Goal: Answer question/provide support: Share knowledge or assist other users

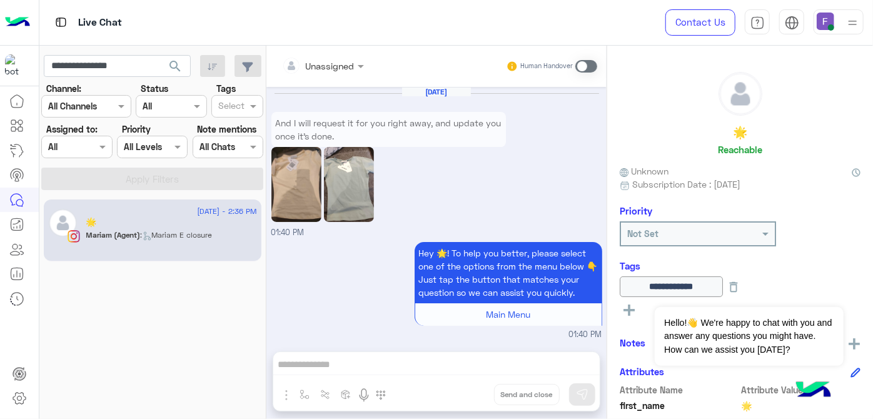
scroll to position [96, 0]
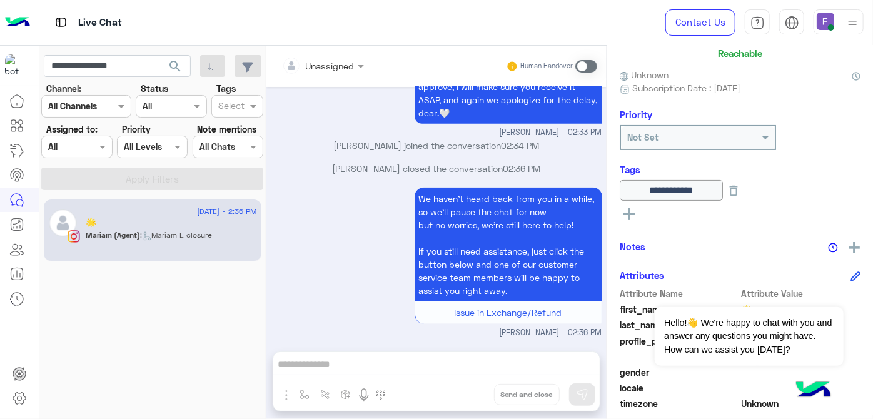
type input "**********"
click at [180, 63] on span "search" at bounding box center [175, 66] width 15 height 15
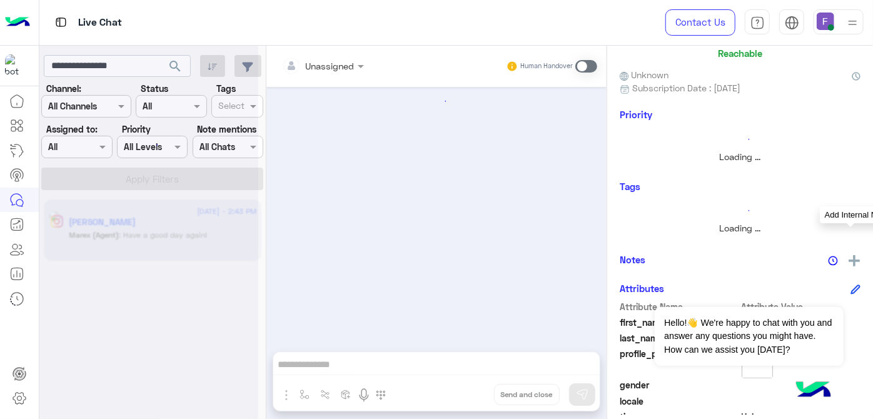
click at [852, 263] on img at bounding box center [854, 260] width 11 height 11
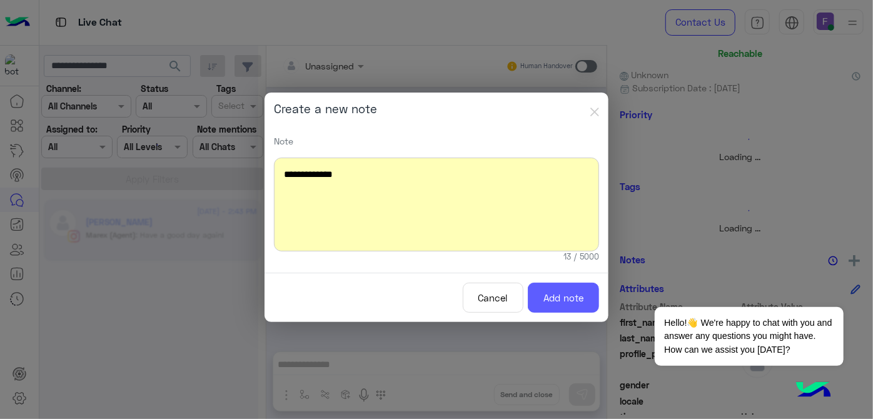
click at [564, 300] on button "Add note" at bounding box center [563, 298] width 71 height 31
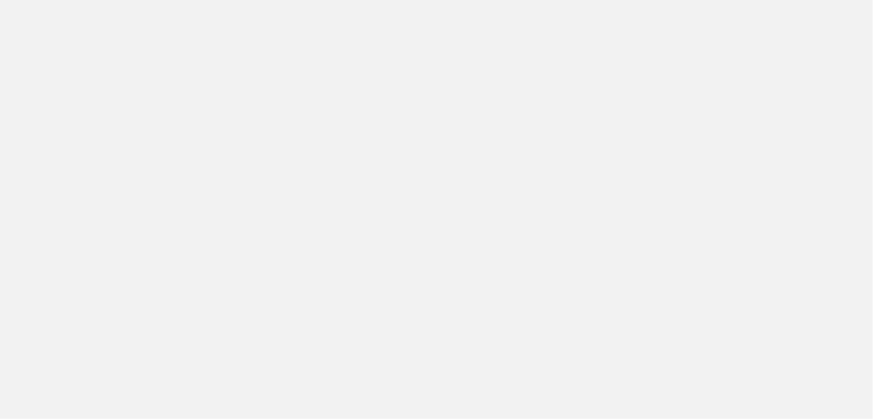
click at [72, 14] on app-root at bounding box center [436, 209] width 873 height 419
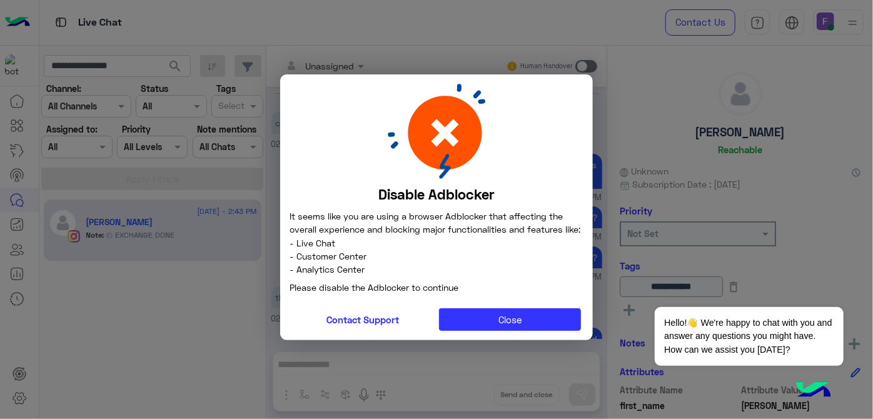
scroll to position [177, 0]
click at [507, 299] on p "Please disable the Adblocker to continue" at bounding box center [437, 287] width 294 height 23
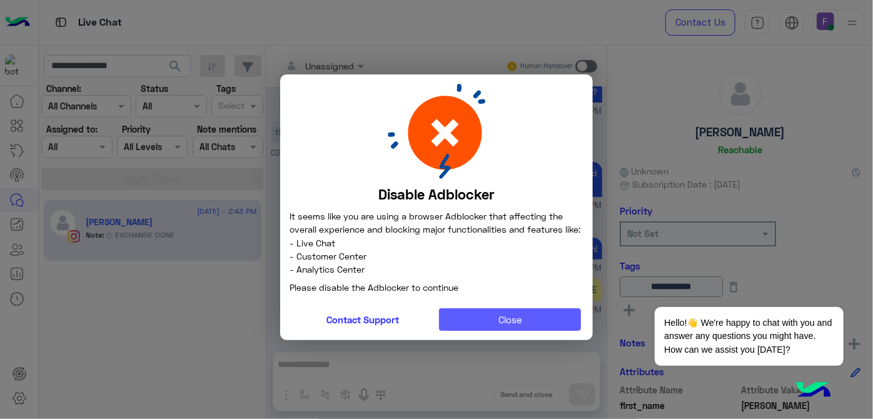
click at [510, 315] on button "Close" at bounding box center [510, 319] width 143 height 23
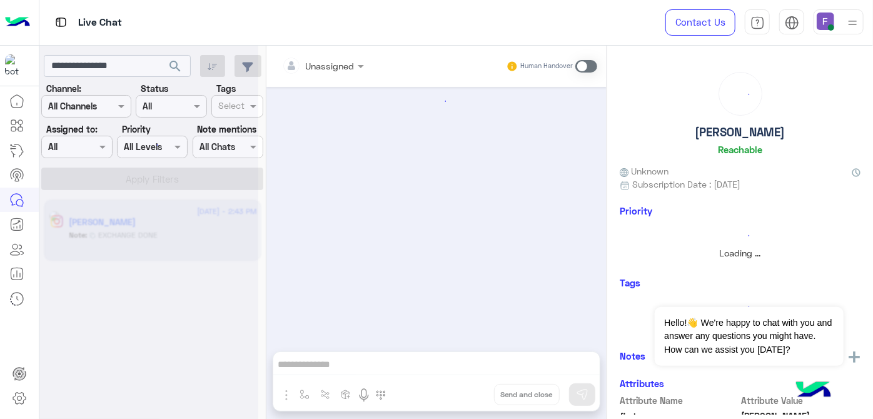
scroll to position [177, 0]
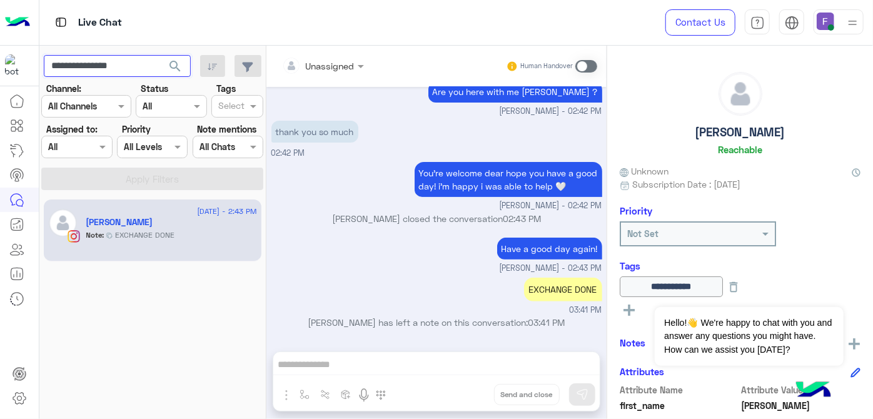
click at [113, 65] on input "**********" at bounding box center [117, 66] width 147 height 23
paste input "**********"
type input "**********"
click at [160, 55] on button "search" at bounding box center [175, 68] width 31 height 27
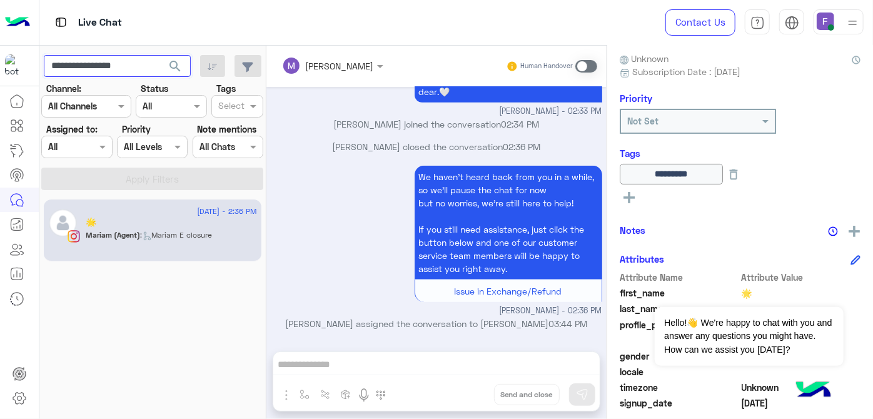
scroll to position [113, 0]
click at [854, 229] on img at bounding box center [854, 230] width 11 height 11
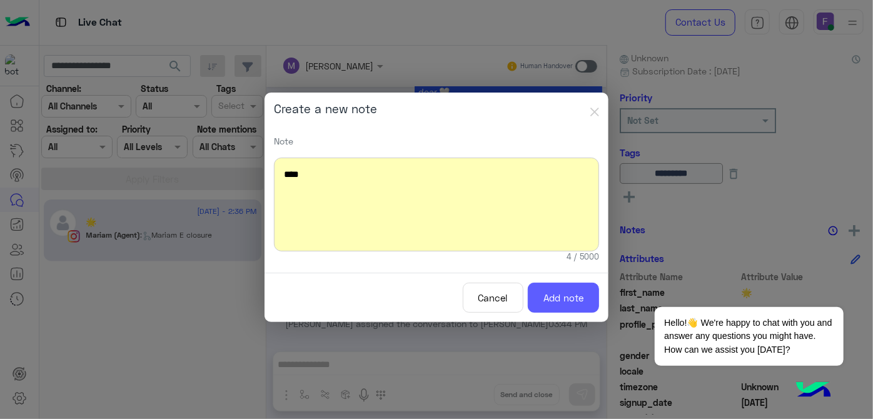
click at [552, 285] on button "Add note" at bounding box center [563, 298] width 71 height 31
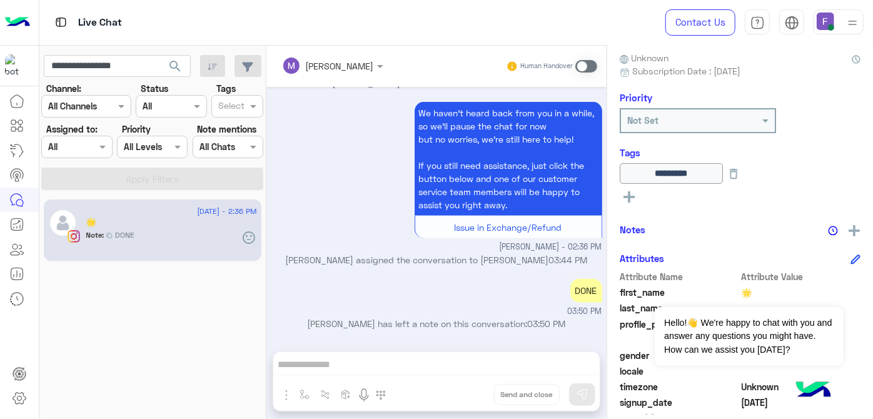
scroll to position [447, 0]
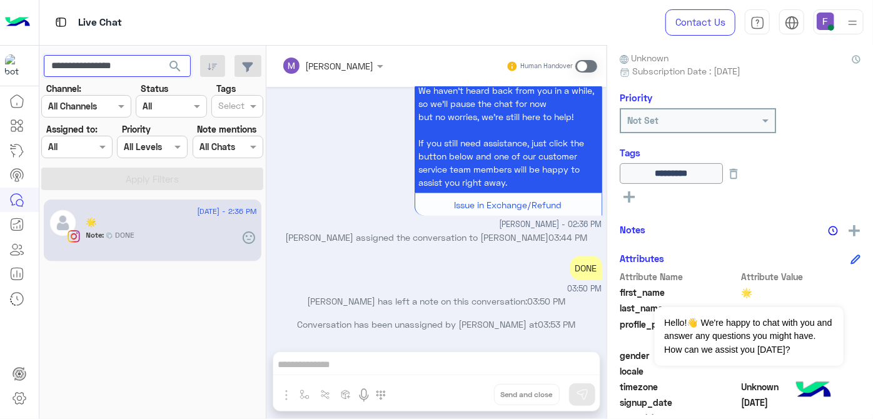
click at [105, 67] on input "**********" at bounding box center [117, 66] width 147 height 23
click at [168, 69] on button "search" at bounding box center [175, 68] width 31 height 27
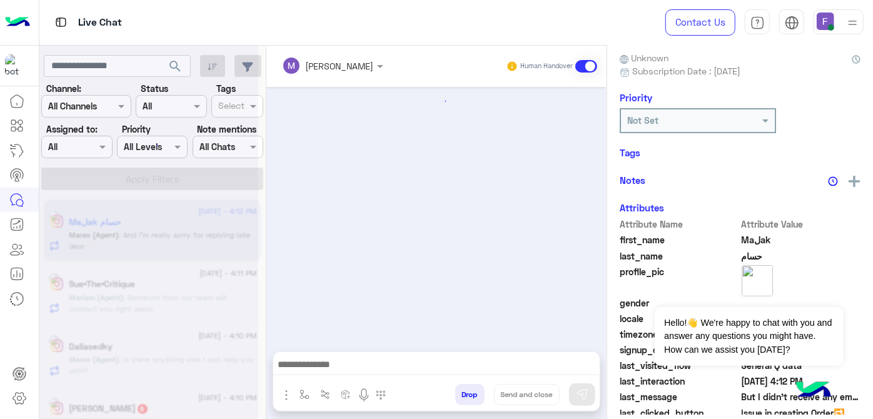
scroll to position [443, 0]
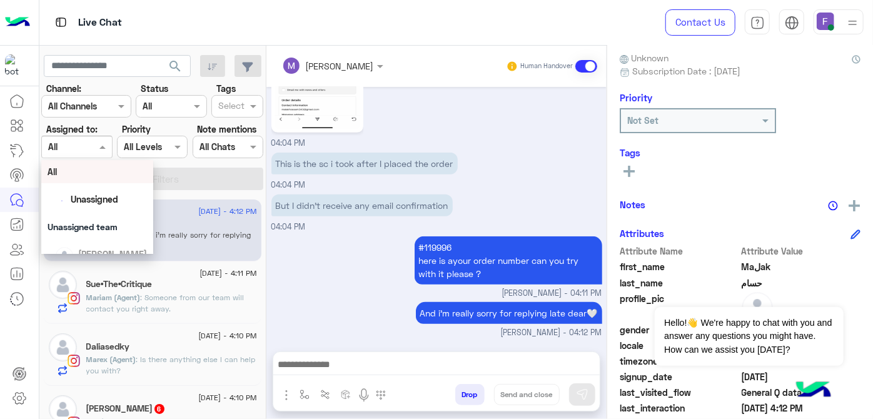
click at [76, 147] on input "text" at bounding box center [62, 147] width 29 height 13
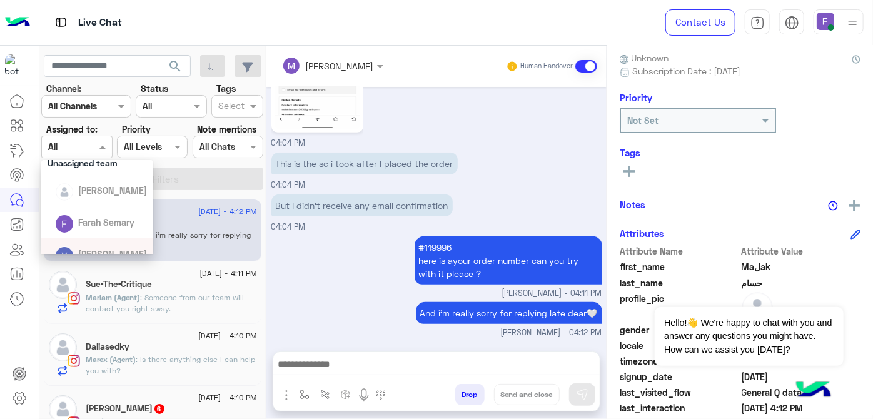
scroll to position [63, 0]
click at [98, 221] on span "Farah Semary" at bounding box center [106, 223] width 56 height 11
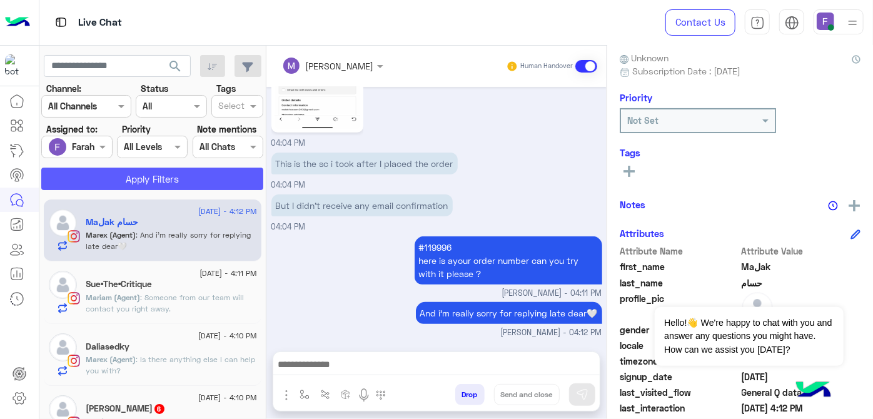
click at [149, 187] on button "Apply Filters" at bounding box center [152, 179] width 222 height 23
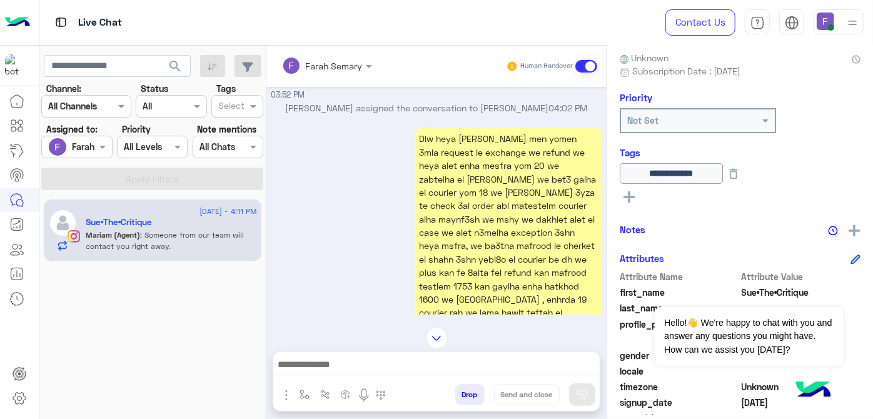
scroll to position [137, 0]
click at [381, 174] on div "Dlw heya kant men yomen 3mla request le exchange we refund we heya alet enha me…" at bounding box center [436, 304] width 331 height 362
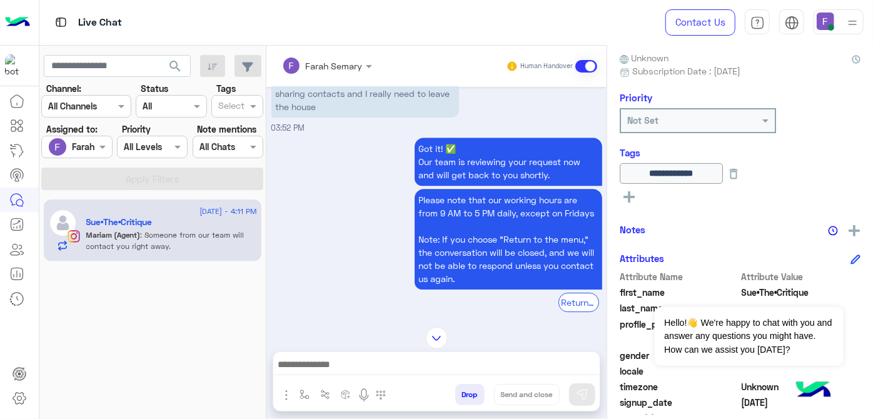
scroll to position [2520, 0]
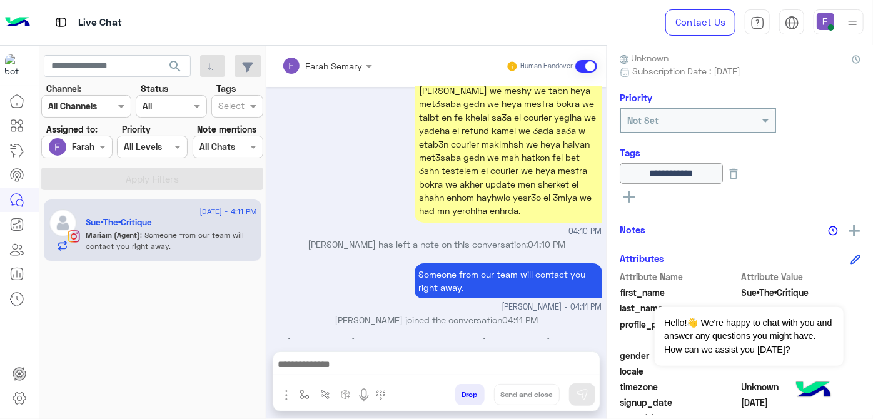
click at [336, 68] on input "text" at bounding box center [311, 65] width 58 height 13
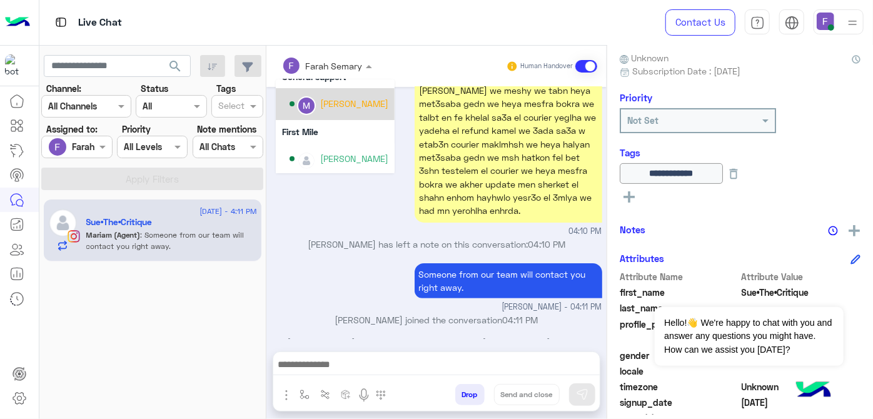
scroll to position [253, 0]
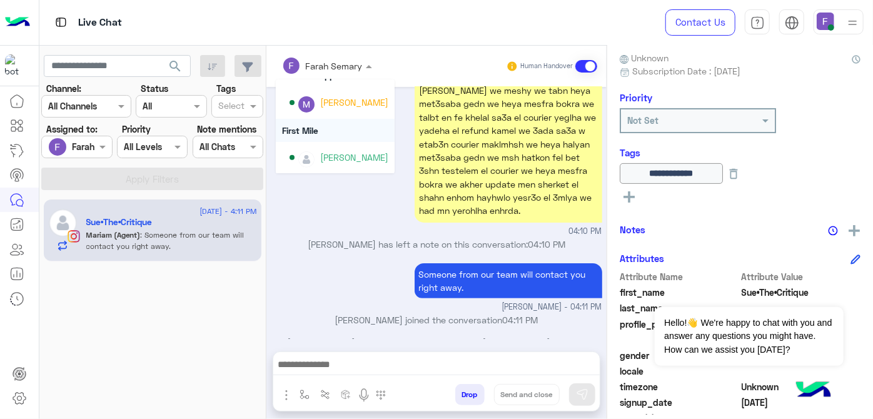
click at [319, 131] on div "First Mile" at bounding box center [335, 130] width 119 height 23
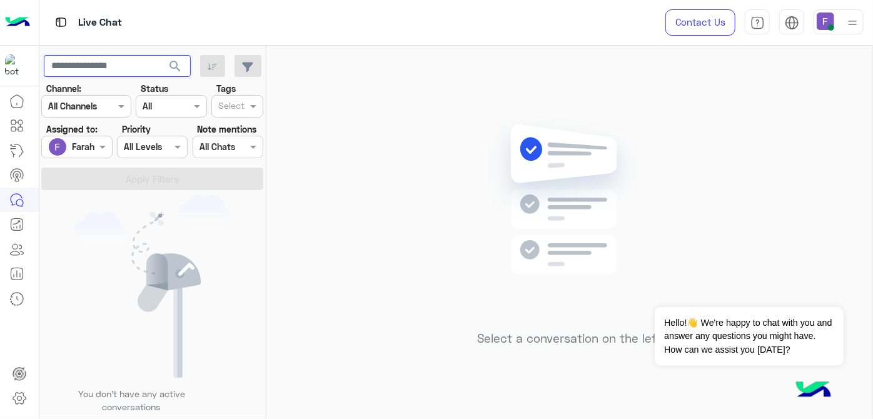
click at [95, 59] on input "text" at bounding box center [117, 66] width 147 height 23
paste input "**********"
type input "**********"
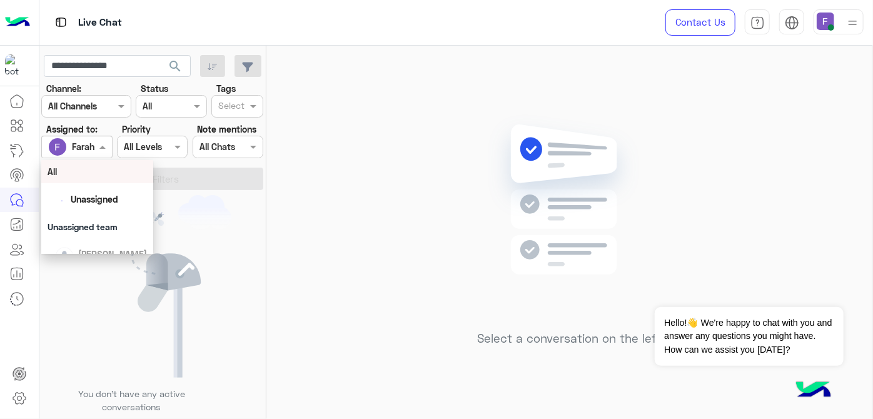
click at [80, 139] on div at bounding box center [76, 146] width 69 height 14
click at [89, 164] on div "All" at bounding box center [97, 171] width 113 height 23
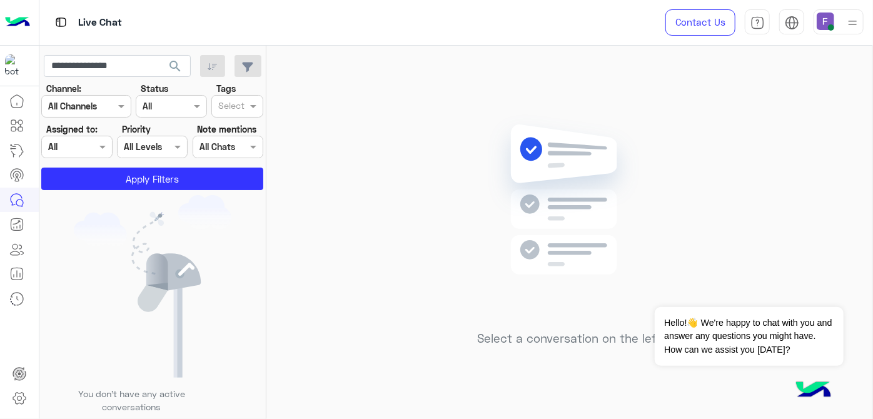
click at [89, 164] on section "Channel: Channel All Channels Status Channel All Tags Select Assigned to: Assig…" at bounding box center [153, 136] width 208 height 108
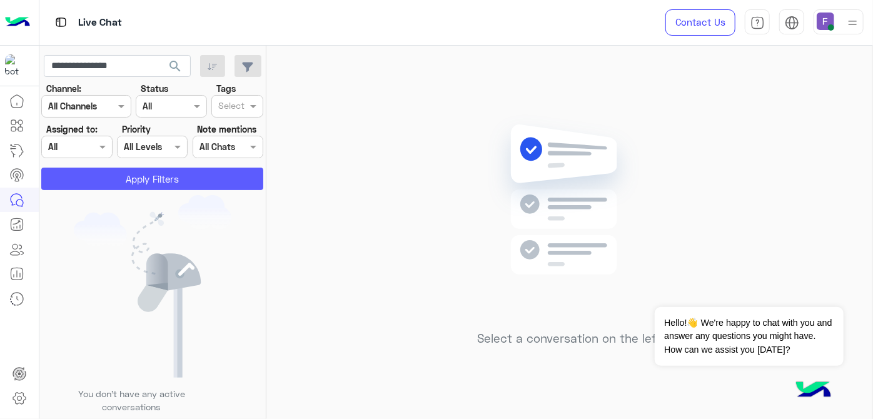
click at [93, 174] on button "Apply Filters" at bounding box center [152, 179] width 222 height 23
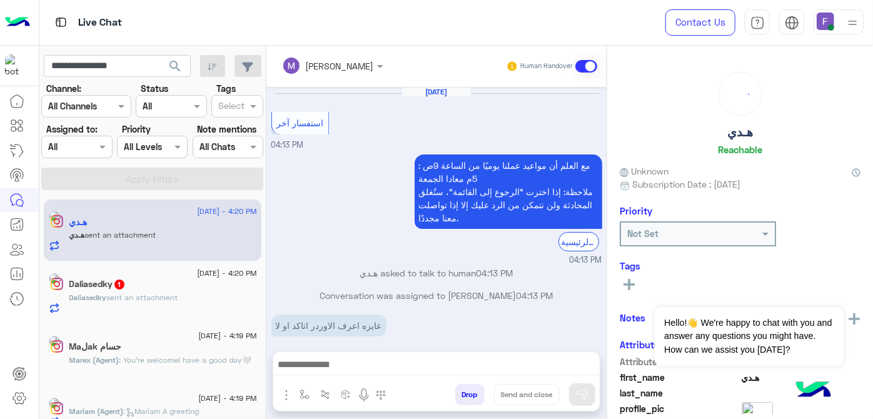
scroll to position [336, 0]
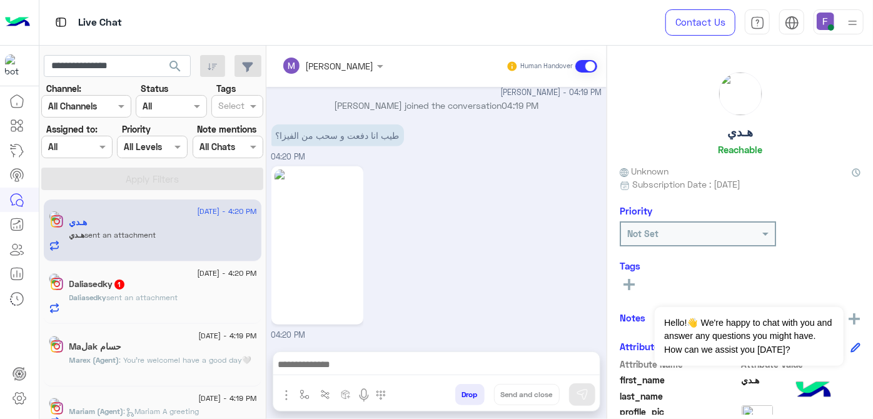
click at [172, 74] on button "search" at bounding box center [175, 68] width 31 height 27
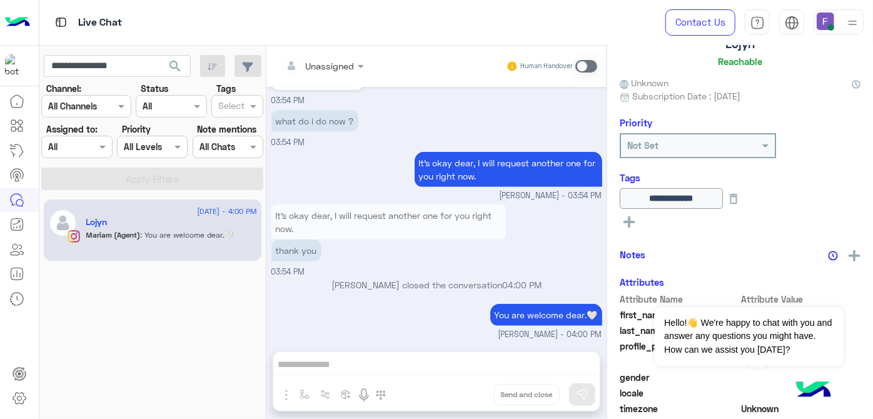
scroll to position [89, 0]
click at [849, 257] on img at bounding box center [854, 255] width 11 height 11
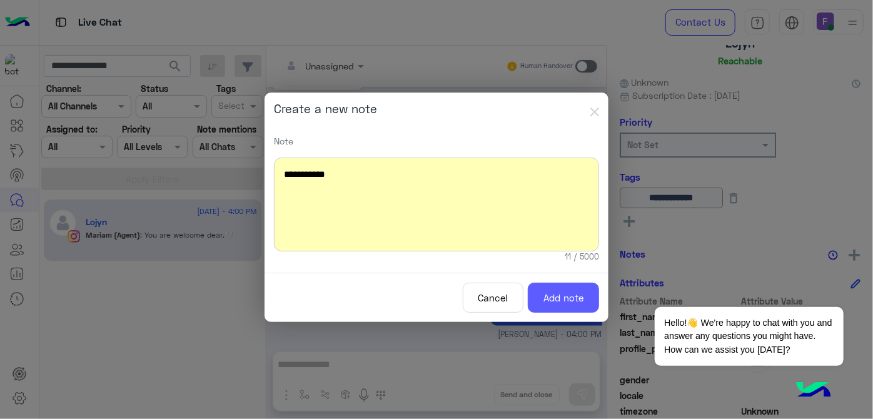
drag, startPoint x: 548, startPoint y: 314, endPoint x: 546, endPoint y: 301, distance: 13.4
click at [546, 301] on div "Cancel Add note" at bounding box center [437, 298] width 344 height 50
click at [546, 301] on button "Add note" at bounding box center [563, 298] width 71 height 31
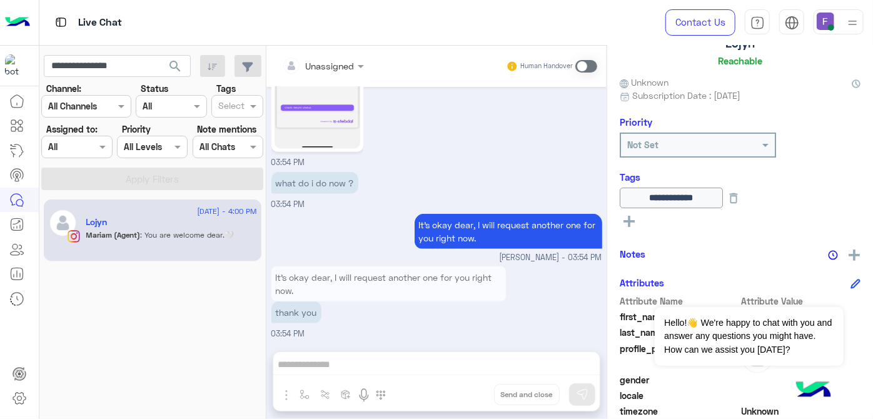
scroll to position [528, 0]
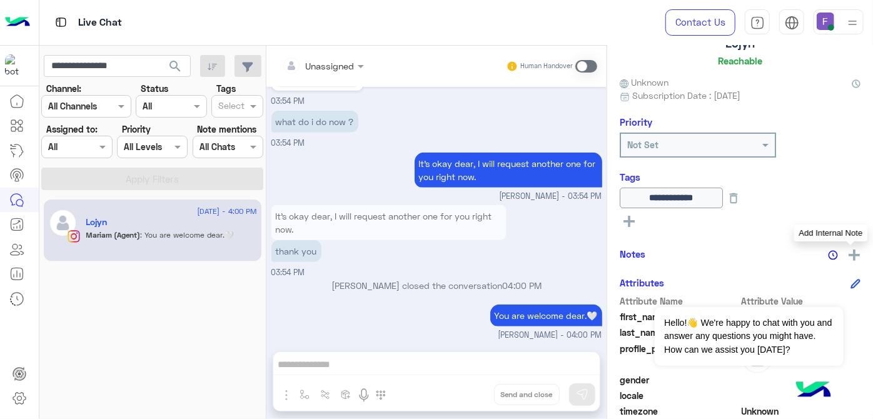
click at [849, 258] on img at bounding box center [854, 255] width 11 height 11
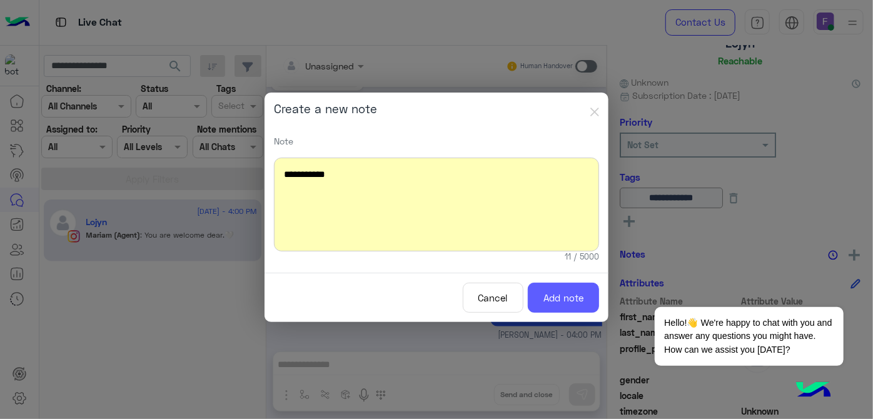
click at [593, 297] on button "Add note" at bounding box center [563, 298] width 71 height 31
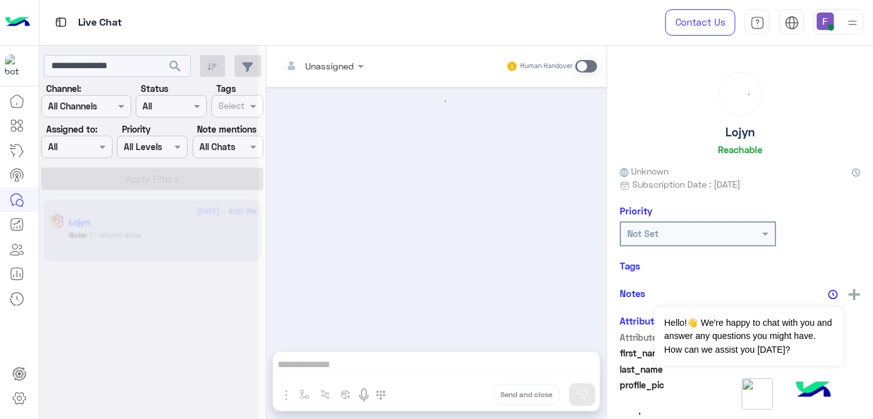
scroll to position [308, 0]
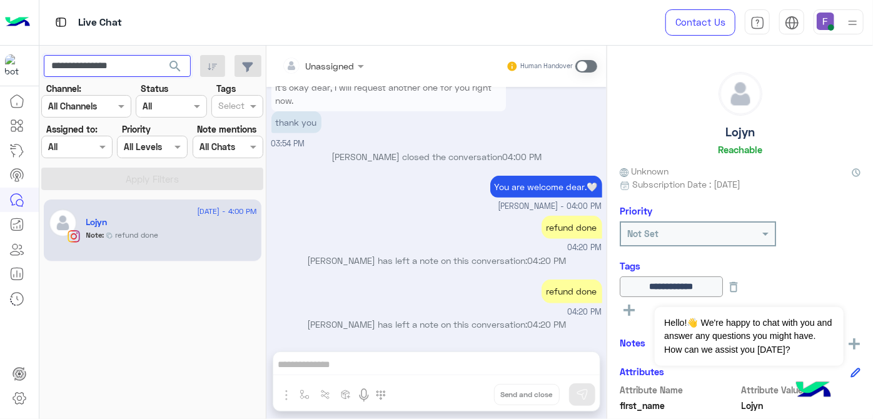
click at [115, 64] on input "**********" at bounding box center [117, 66] width 147 height 23
paste input "**********"
type input "**********"
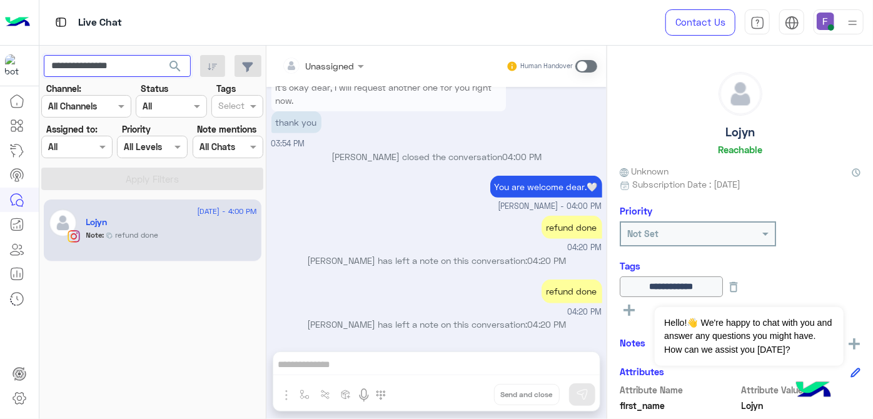
click at [160, 55] on button "search" at bounding box center [175, 68] width 31 height 27
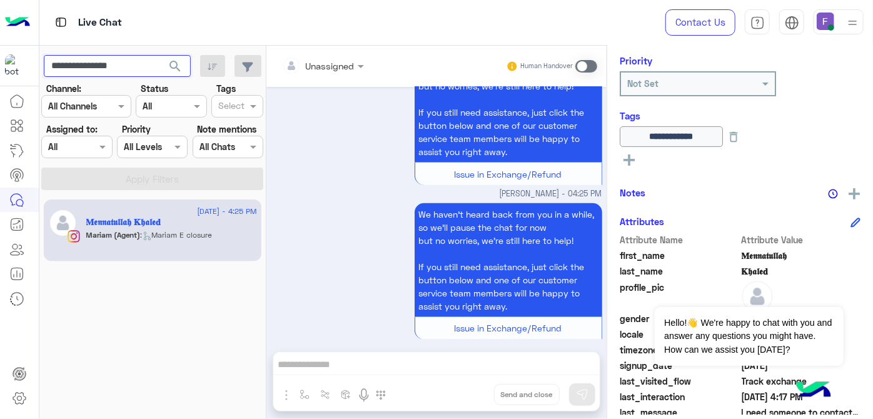
scroll to position [151, 0]
click at [857, 191] on div "**********" at bounding box center [740, 230] width 266 height 369
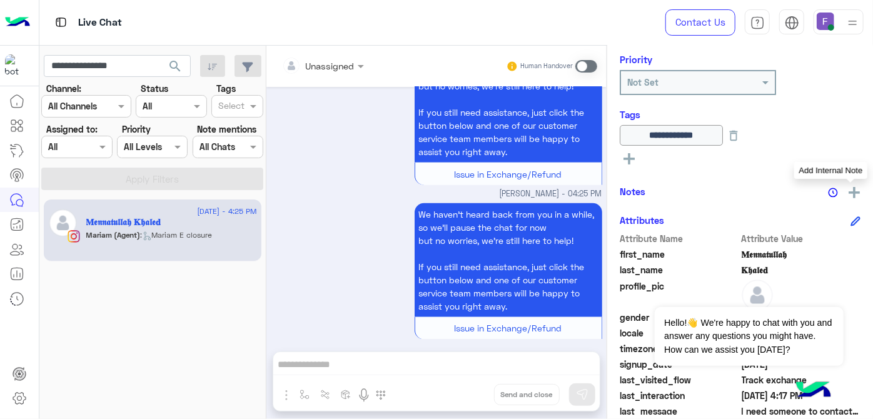
click at [854, 191] on img at bounding box center [854, 192] width 11 height 11
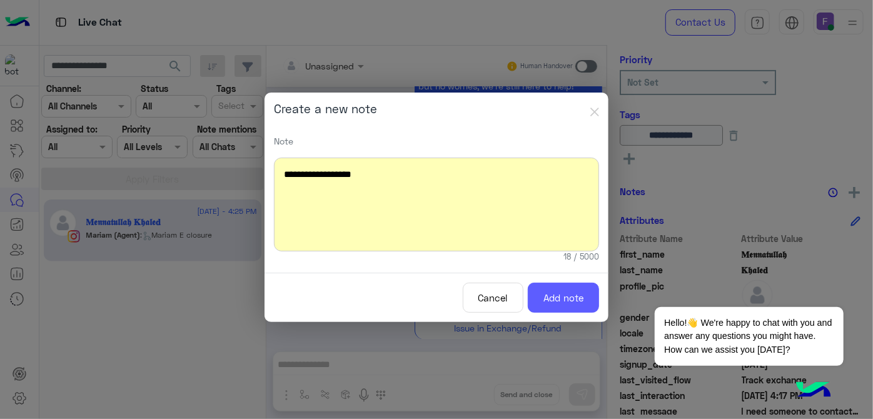
click at [581, 304] on button "Add note" at bounding box center [563, 298] width 71 height 31
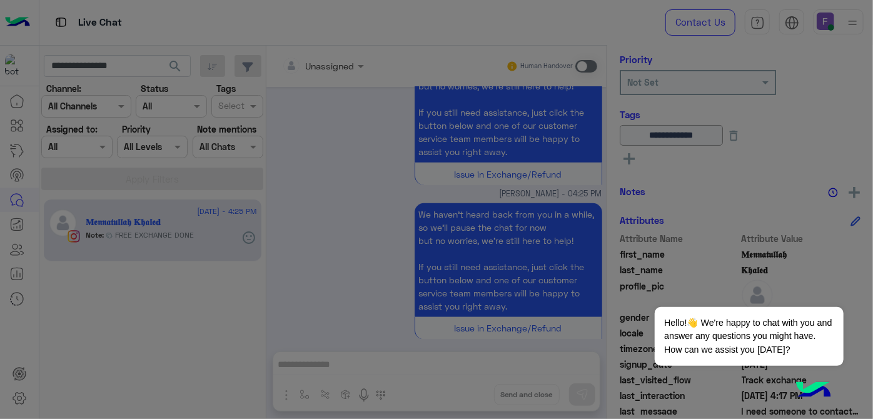
scroll to position [588, 0]
